Goal: Task Accomplishment & Management: Use online tool/utility

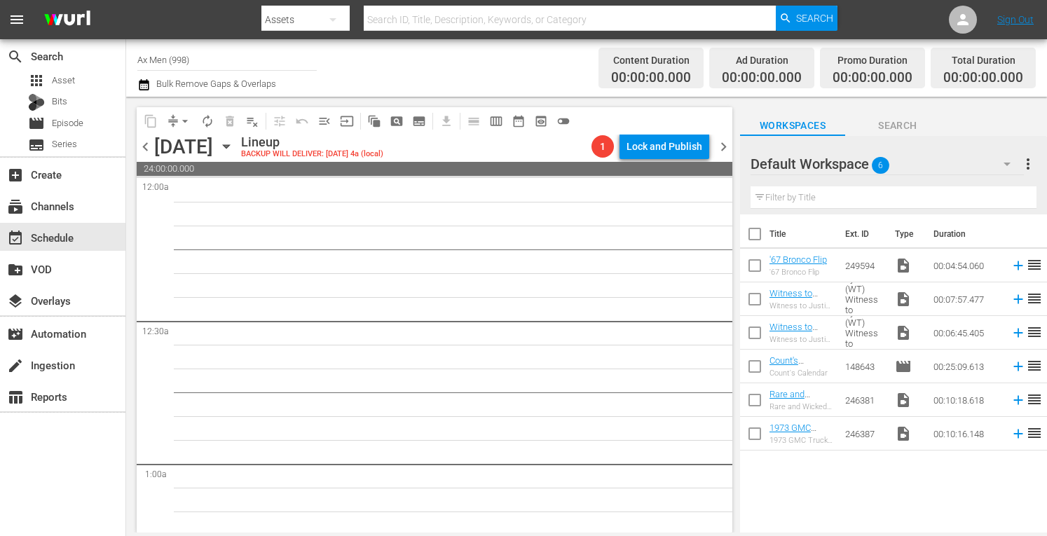
click at [229, 65] on input "Ax Men (998)" at bounding box center [226, 60] width 179 height 34
type input "A"
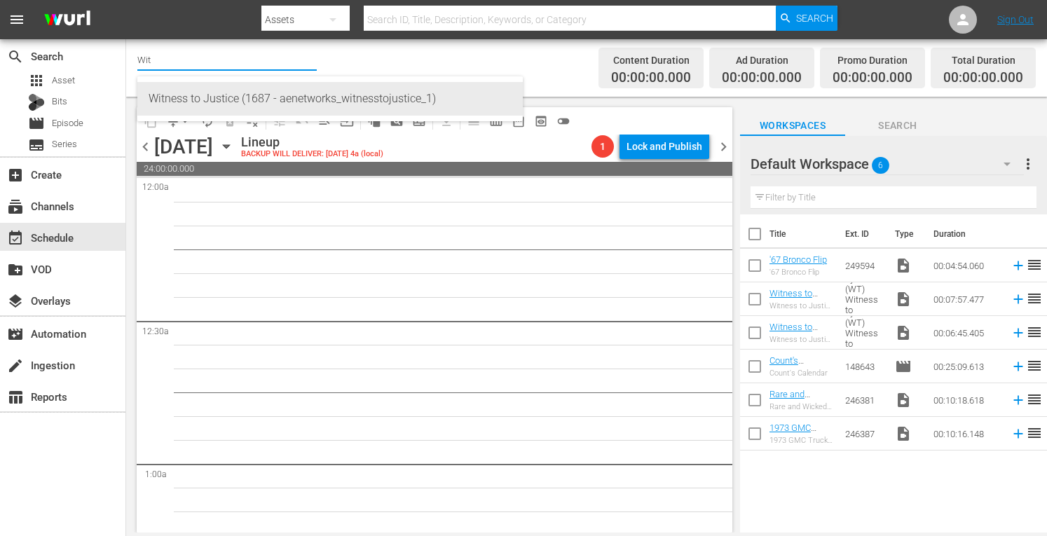
click at [209, 98] on div "Witness to Justice (1687 - aenetworks_witnesstojustice_1)" at bounding box center [330, 99] width 363 height 34
type input "Witness to Justice (1687 - aenetworks_witnesstojustice_1)"
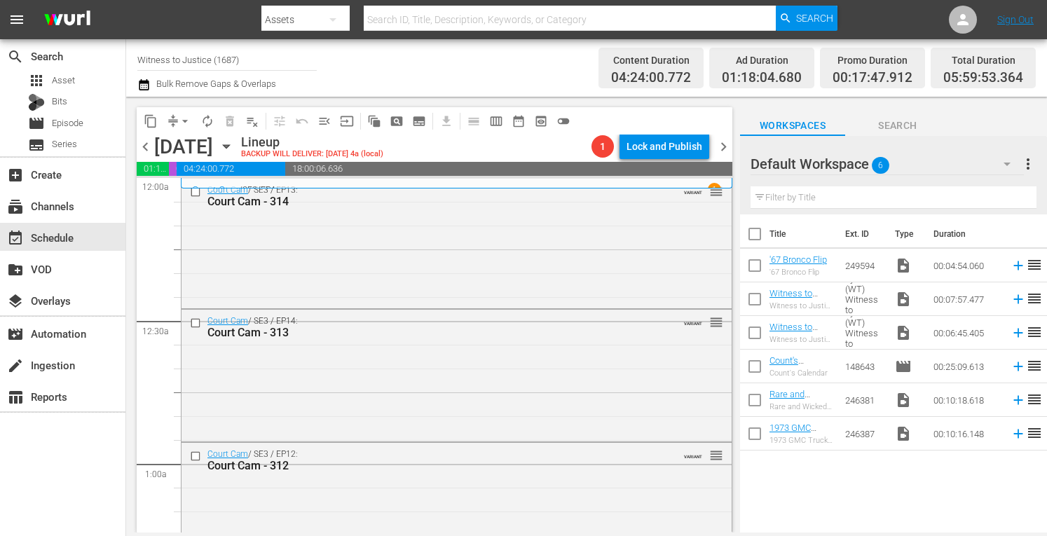
click at [234, 149] on icon "button" at bounding box center [226, 146] width 15 height 15
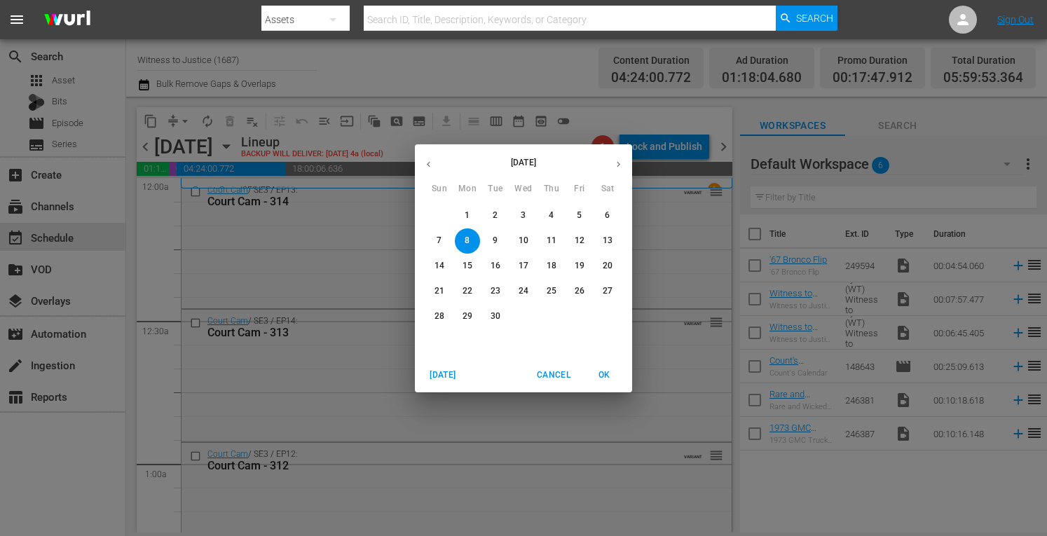
click at [465, 263] on p "15" at bounding box center [468, 266] width 10 height 12
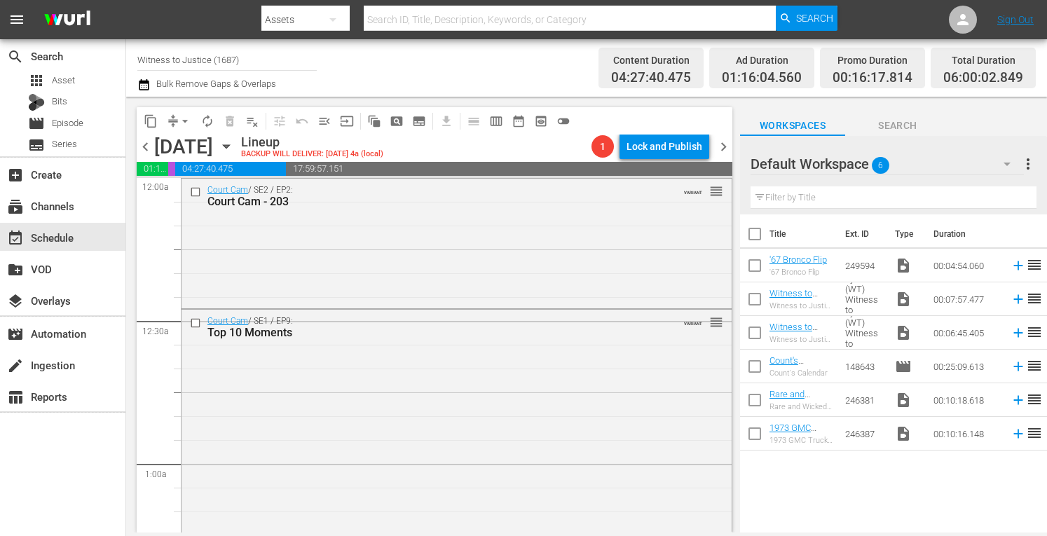
click at [229, 145] on icon "button" at bounding box center [226, 147] width 6 height 4
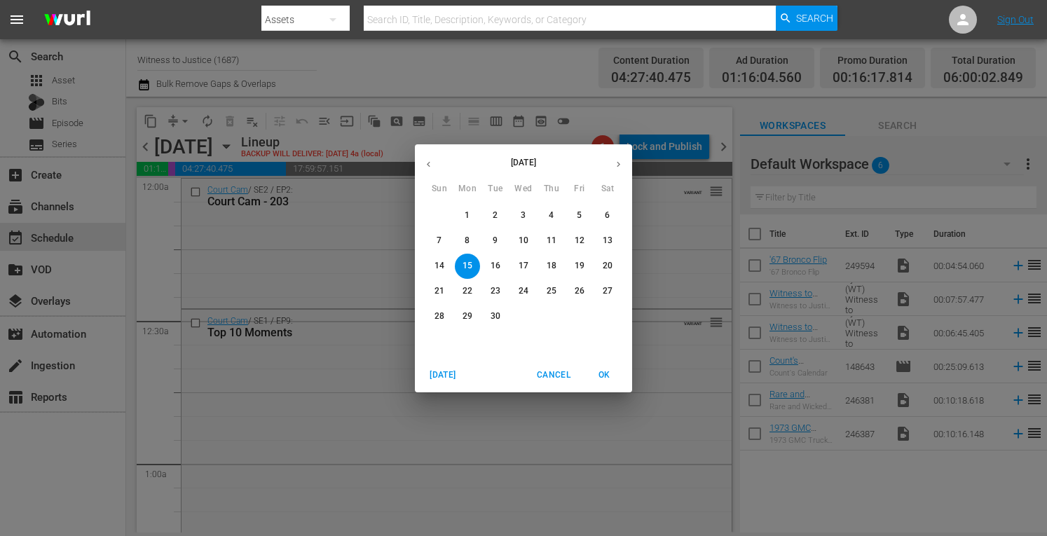
click at [470, 287] on p "22" at bounding box center [468, 291] width 10 height 12
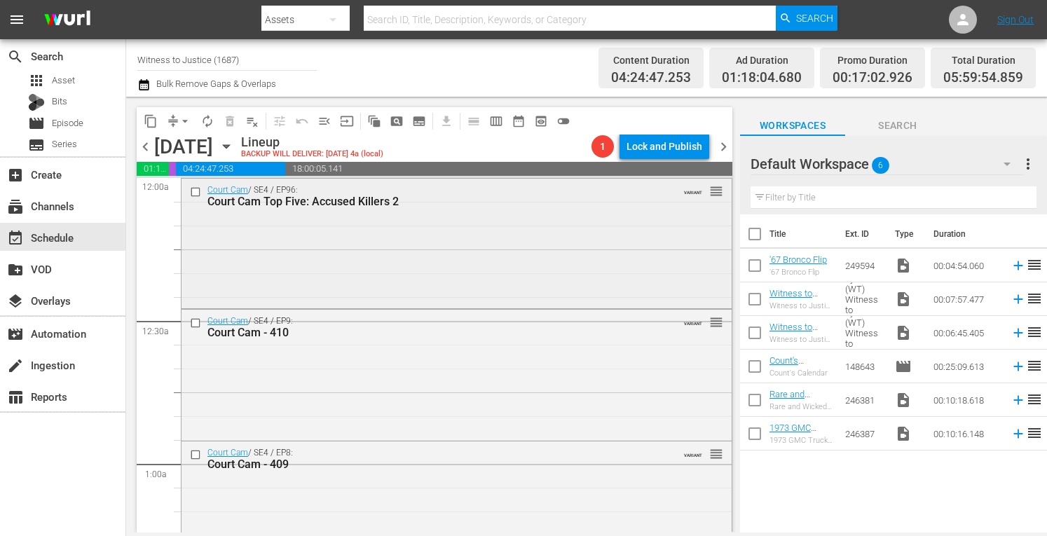
click at [377, 259] on div "Court Cam / SE4 / EP96: Court Cam Top Five: Accused Killers 2 VARIANT reorder" at bounding box center [457, 242] width 550 height 127
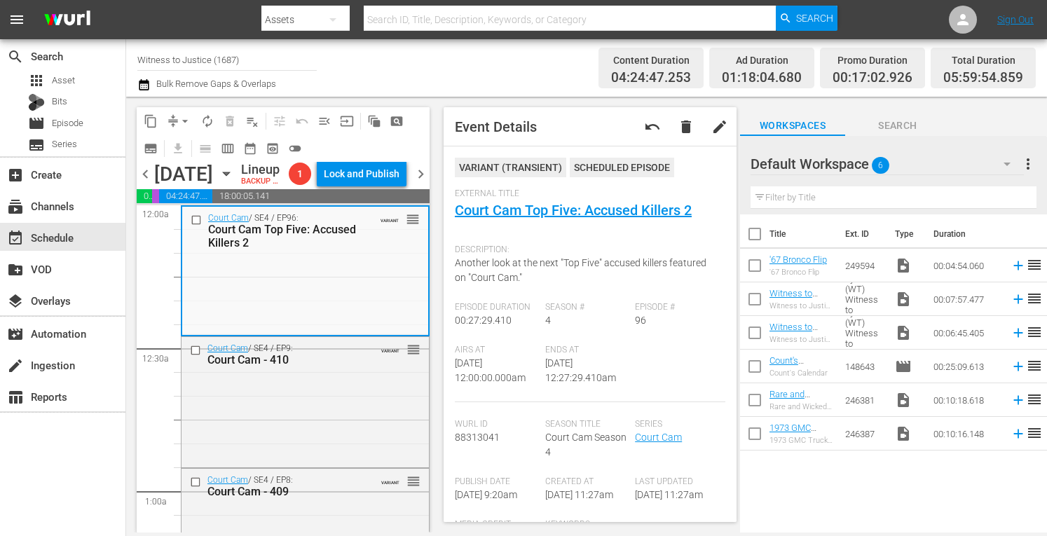
click at [271, 51] on input "Witness to Justice (1687)" at bounding box center [226, 60] width 179 height 34
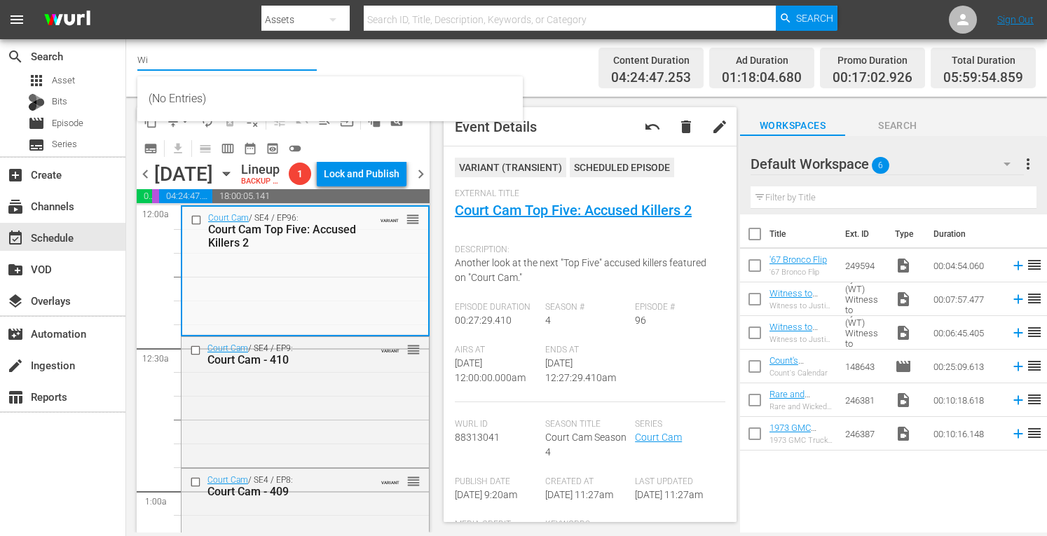
type input "W"
click at [270, 52] on input "text" at bounding box center [226, 60] width 179 height 34
type input "Torque"
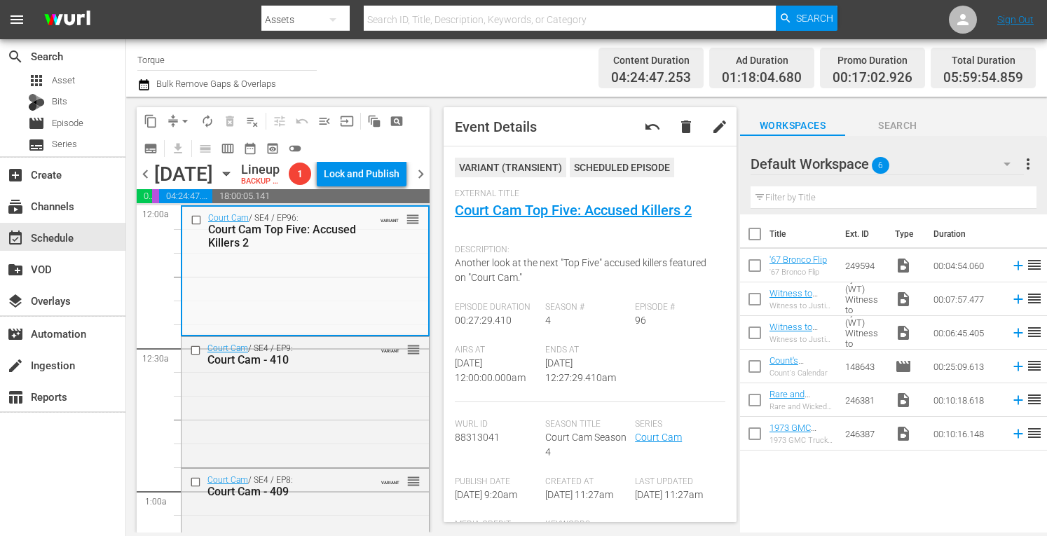
click at [198, 64] on input "Torque" at bounding box center [226, 60] width 179 height 34
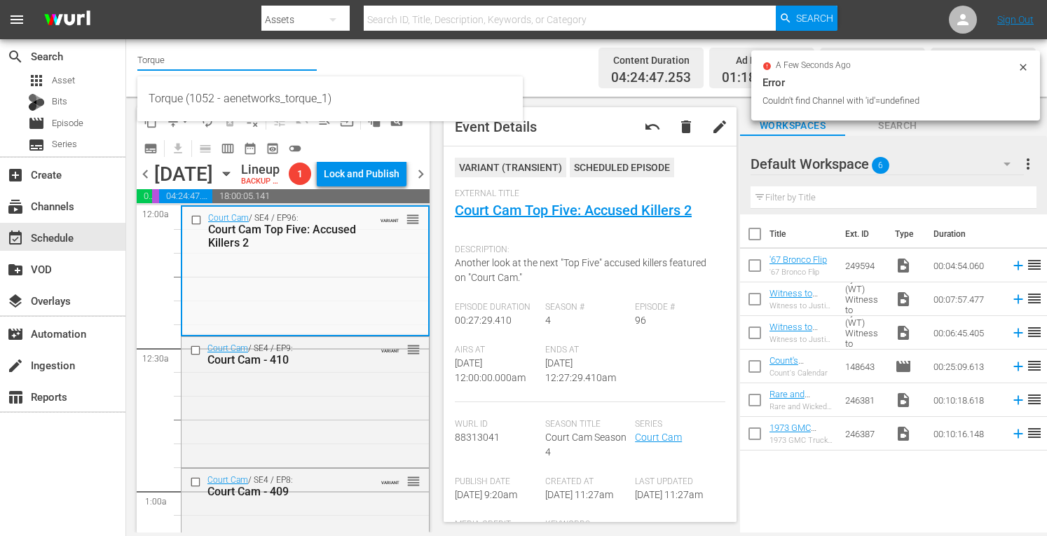
click at [198, 64] on input "Torque" at bounding box center [226, 60] width 179 height 34
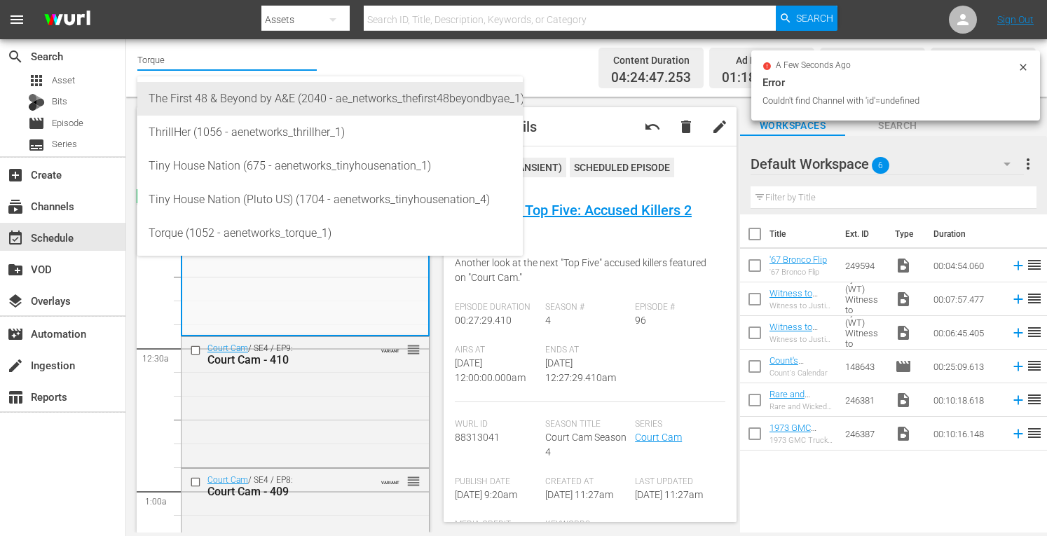
click at [191, 96] on div "The First 48 & Beyond by A&E (2040 - ae_networks_thefirst48beyondbyae_1)" at bounding box center [330, 99] width 363 height 34
type input "The First 48 & Beyond by A&E (2040 - ae_networks_thefirst48beyondbyae_1)"
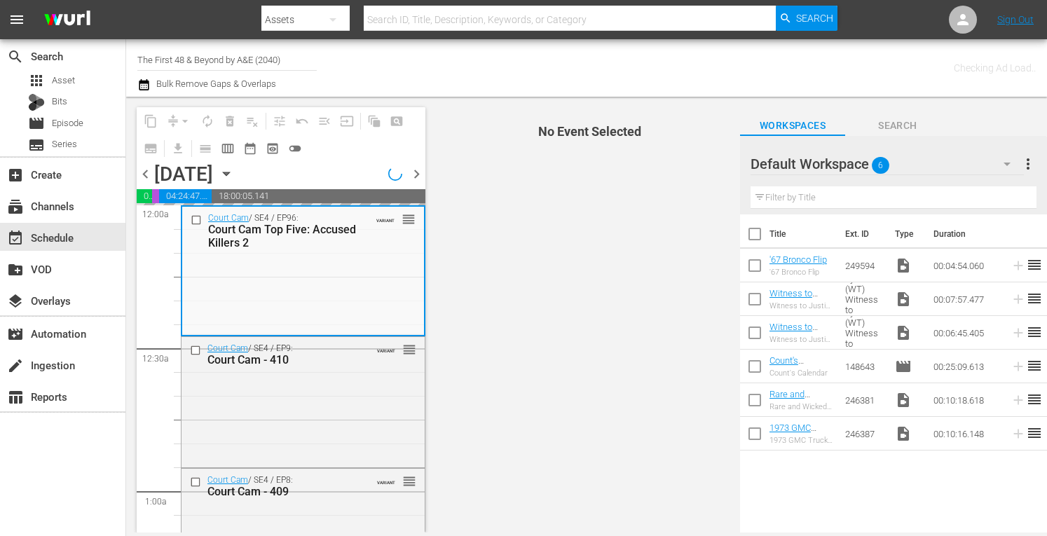
click at [286, 60] on input "The First 48 & Beyond by A&E (2040)" at bounding box center [226, 60] width 179 height 34
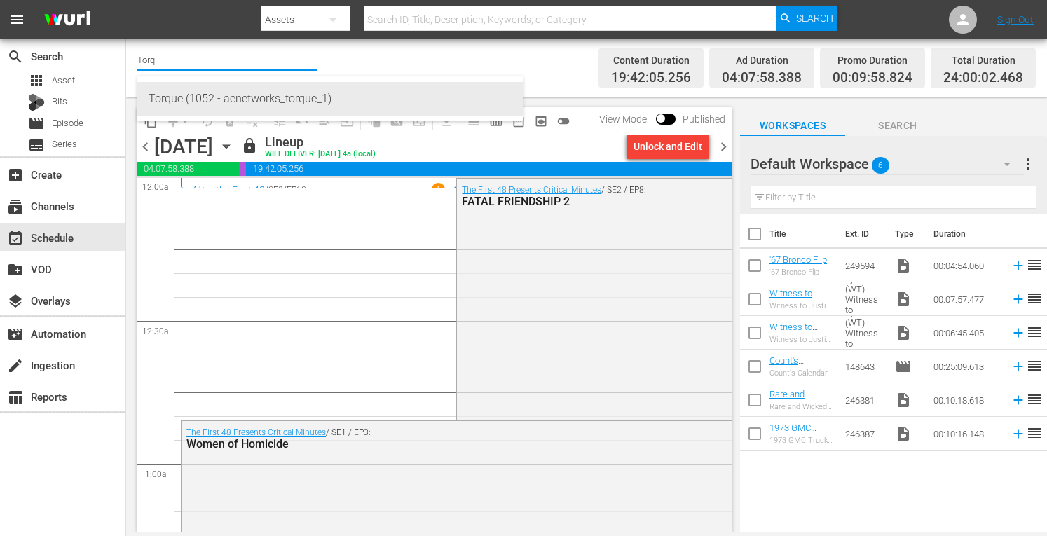
click at [250, 94] on div "Torque (1052 - aenetworks_torque_1)" at bounding box center [330, 99] width 363 height 34
type input "Torque (1052 - aenetworks_torque_1)"
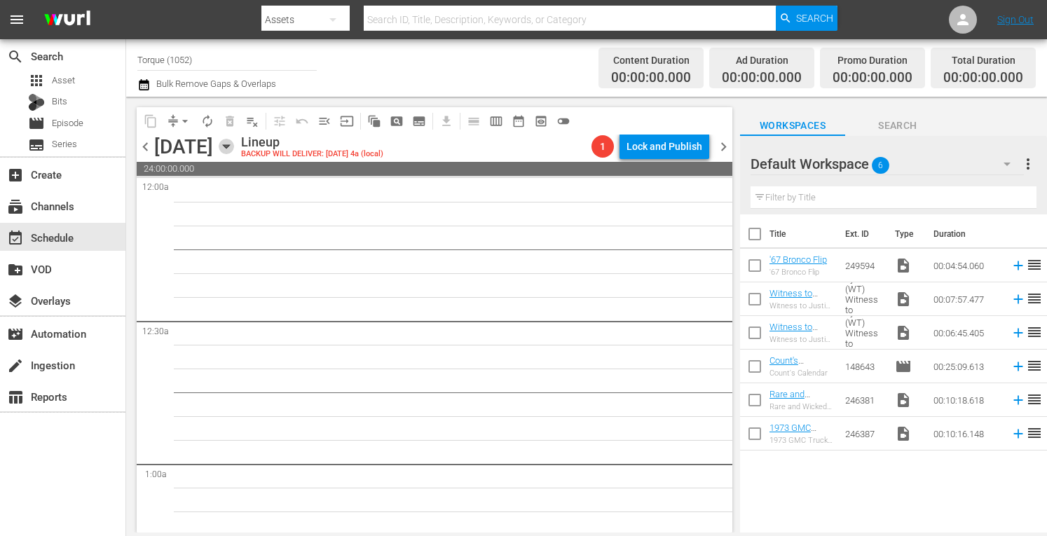
click at [234, 147] on icon "button" at bounding box center [226, 146] width 15 height 15
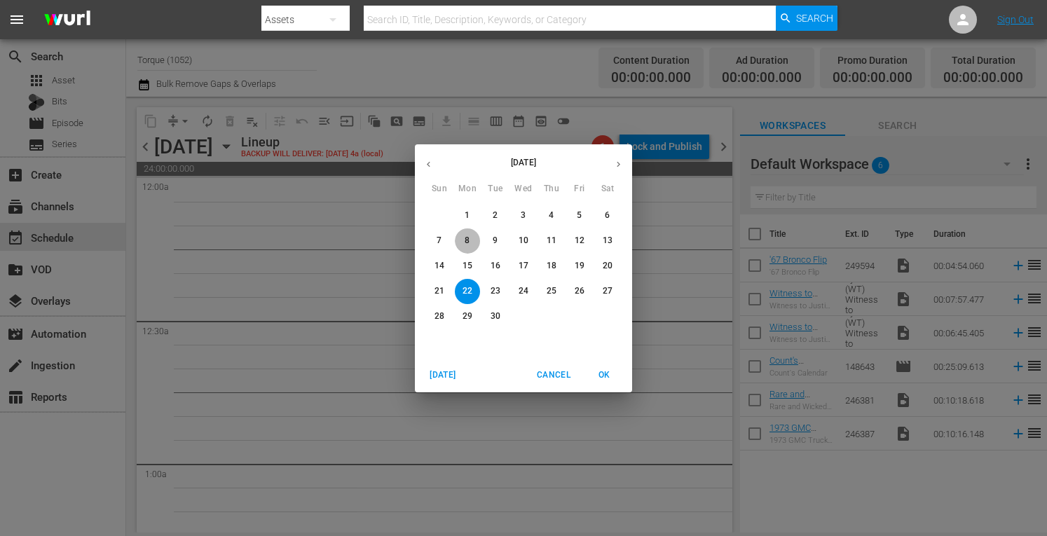
click at [464, 243] on span "8" at bounding box center [467, 241] width 25 height 12
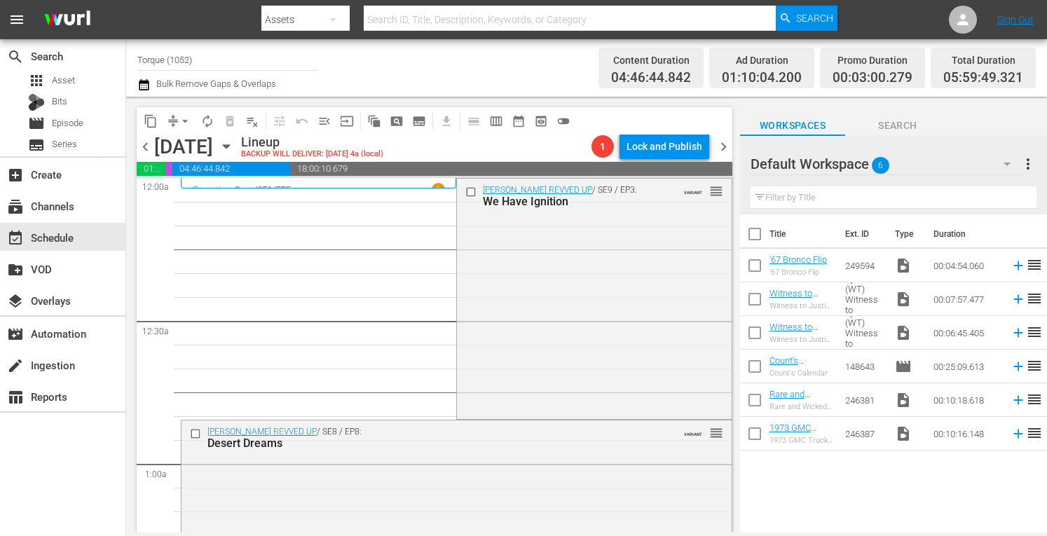
click at [234, 141] on icon "button" at bounding box center [226, 146] width 15 height 15
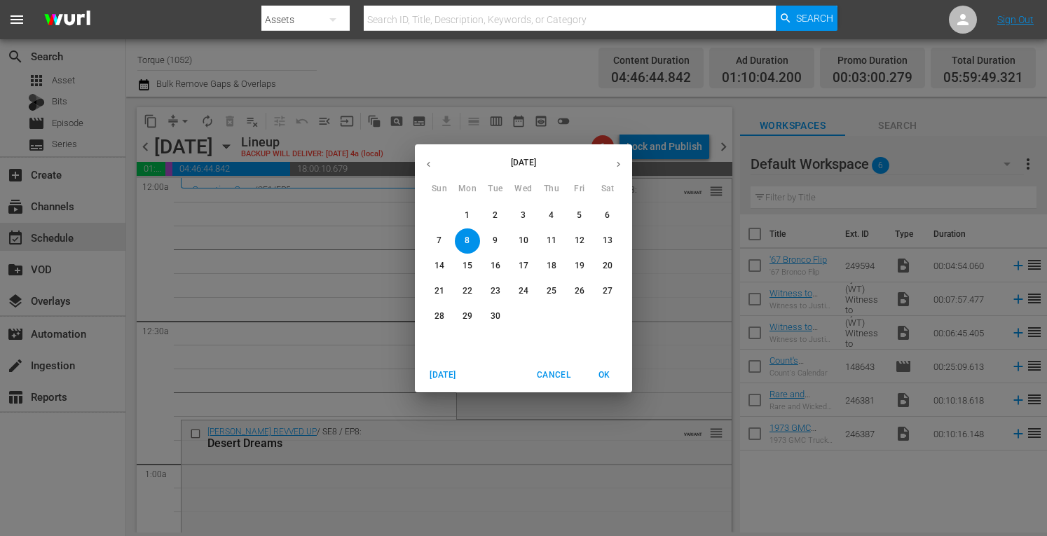
click at [467, 259] on button "15" at bounding box center [467, 266] width 25 height 25
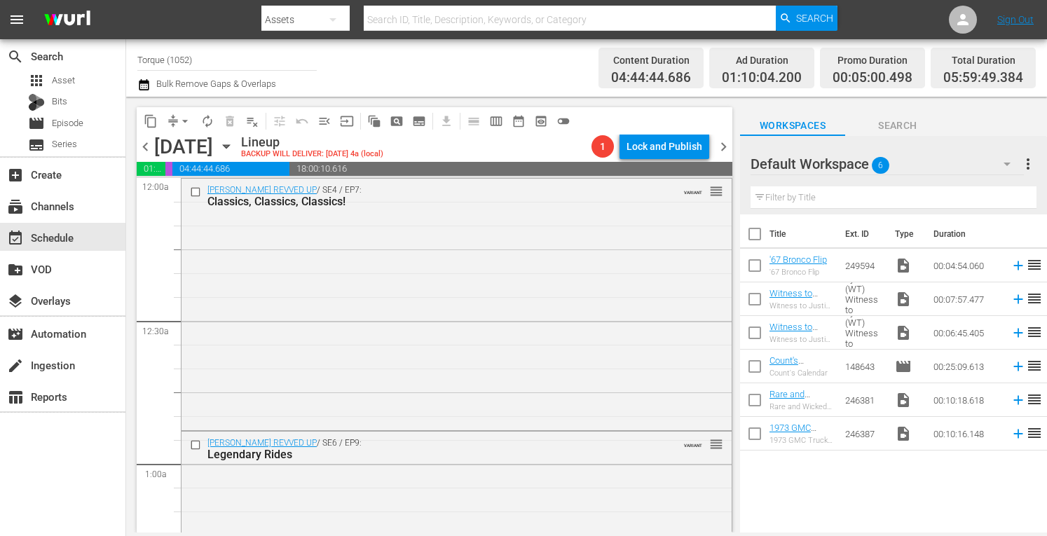
click at [234, 142] on icon "button" at bounding box center [226, 146] width 15 height 15
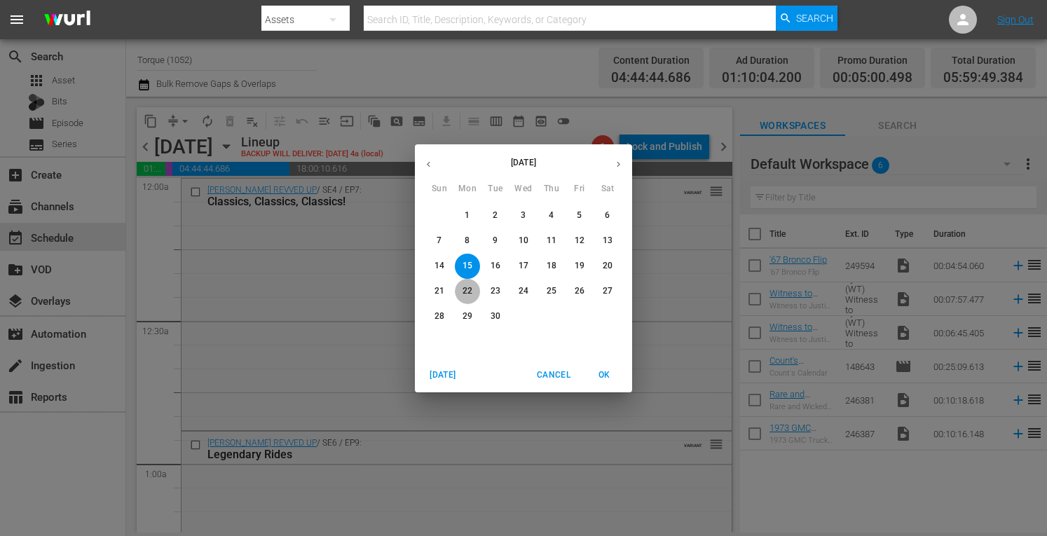
click at [465, 292] on p "22" at bounding box center [468, 291] width 10 height 12
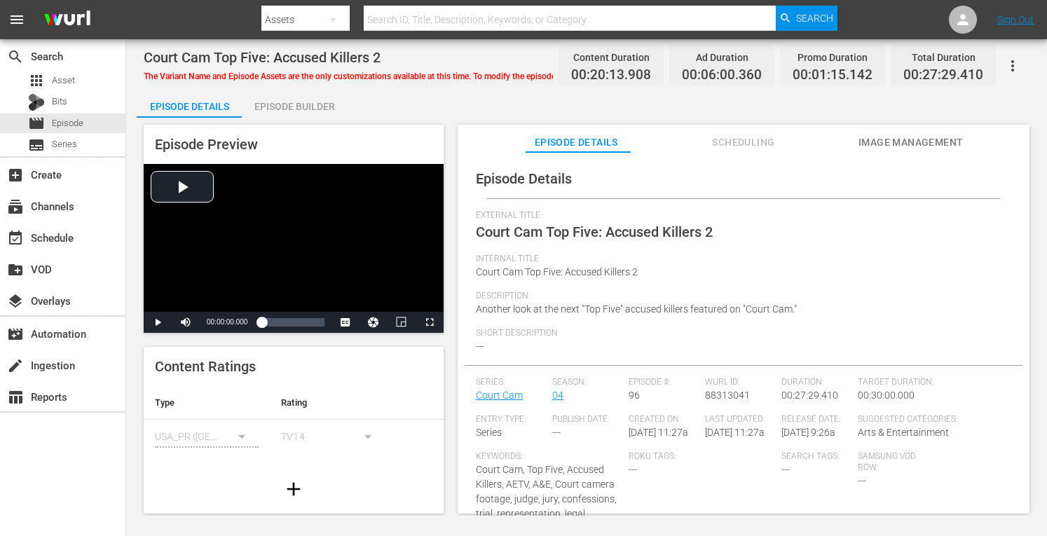
click at [310, 103] on div "Episode Builder" at bounding box center [294, 107] width 105 height 34
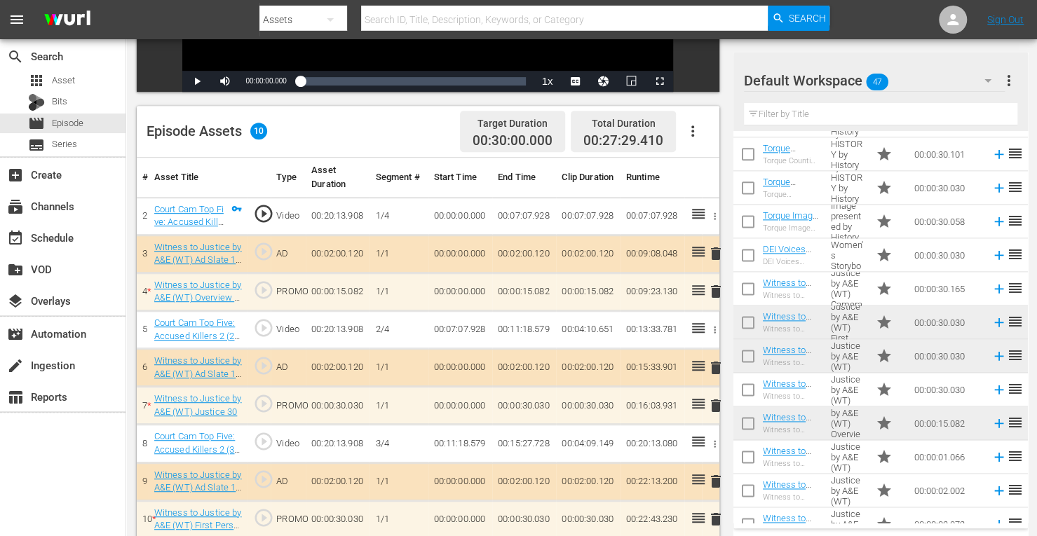
scroll to position [1223, 0]
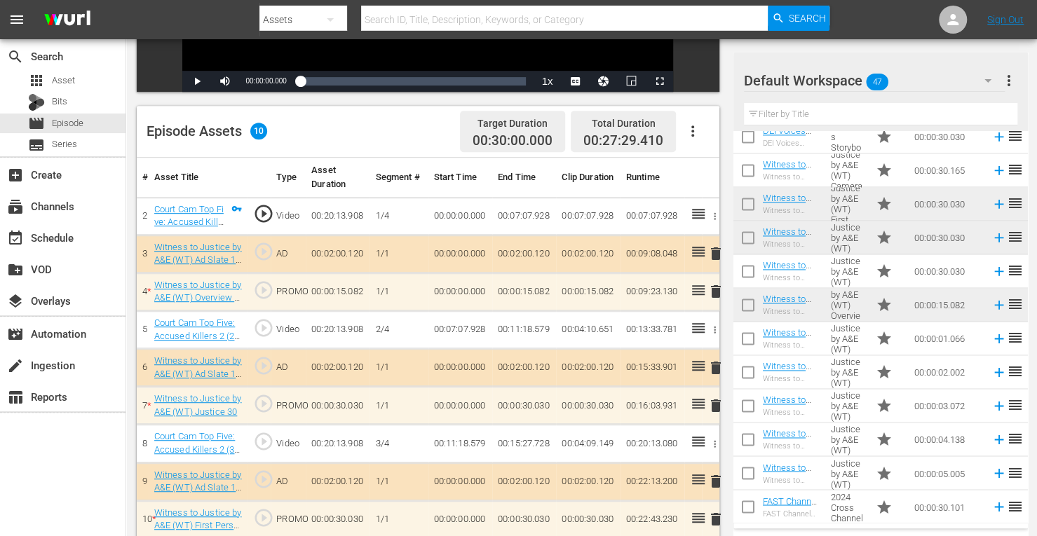
click at [838, 208] on td "Witness to Justice by A&E (WT) First Person 30" at bounding box center [847, 204] width 45 height 34
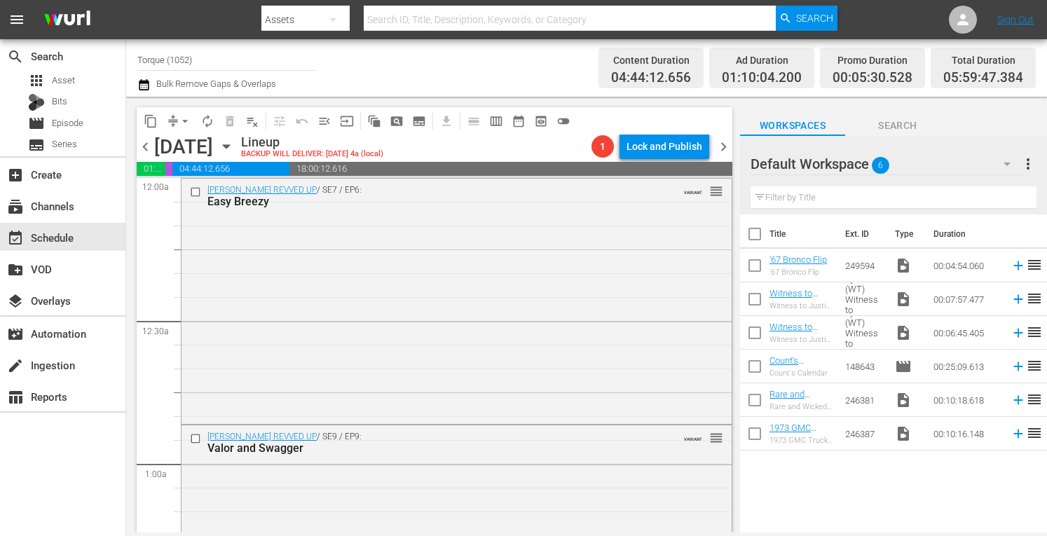
click at [234, 148] on icon "button" at bounding box center [226, 146] width 15 height 15
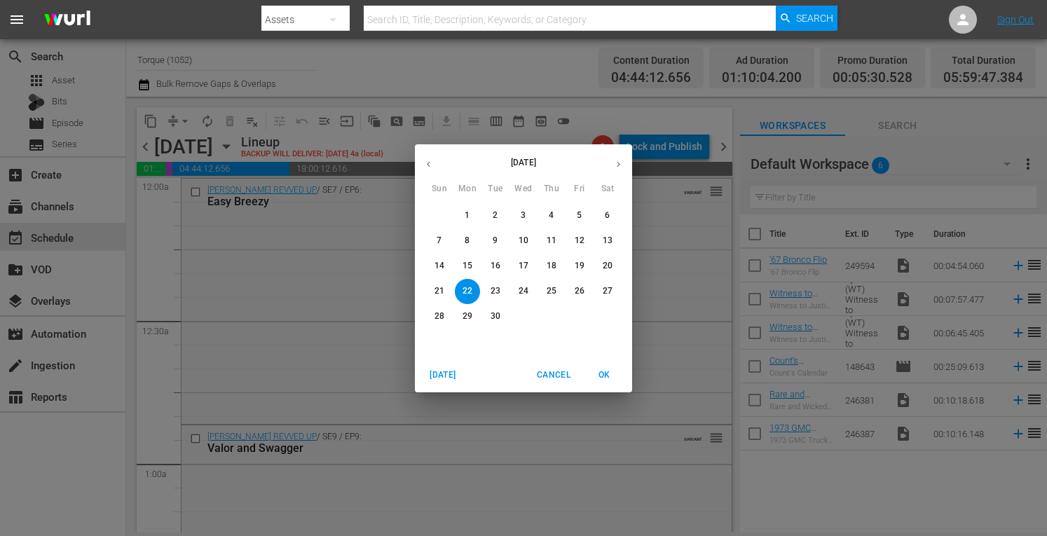
click at [467, 315] on p "29" at bounding box center [468, 317] width 10 height 12
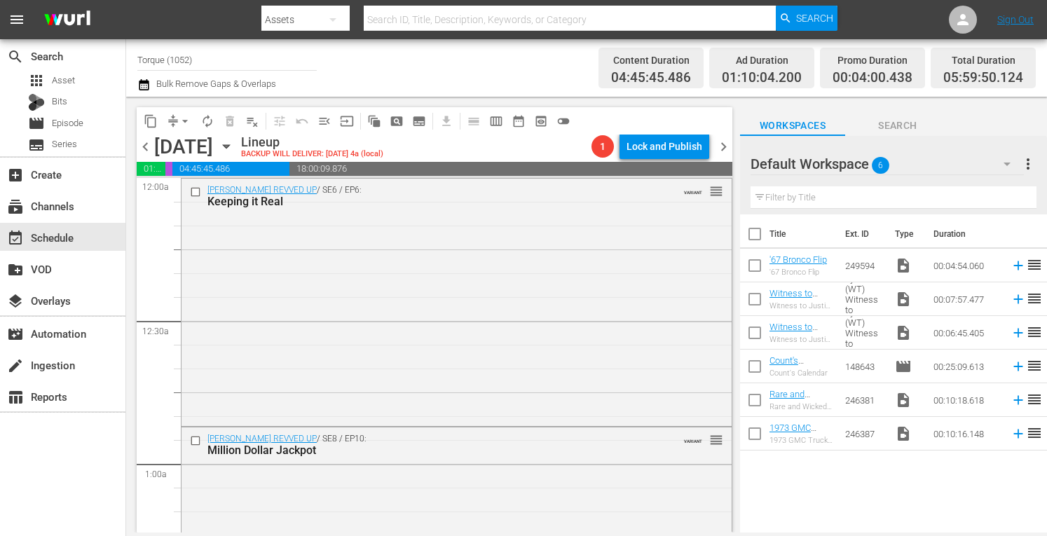
click at [212, 65] on input "Torque (1052)" at bounding box center [226, 60] width 179 height 34
type input "T"
